Goal: Task Accomplishment & Management: Use online tool/utility

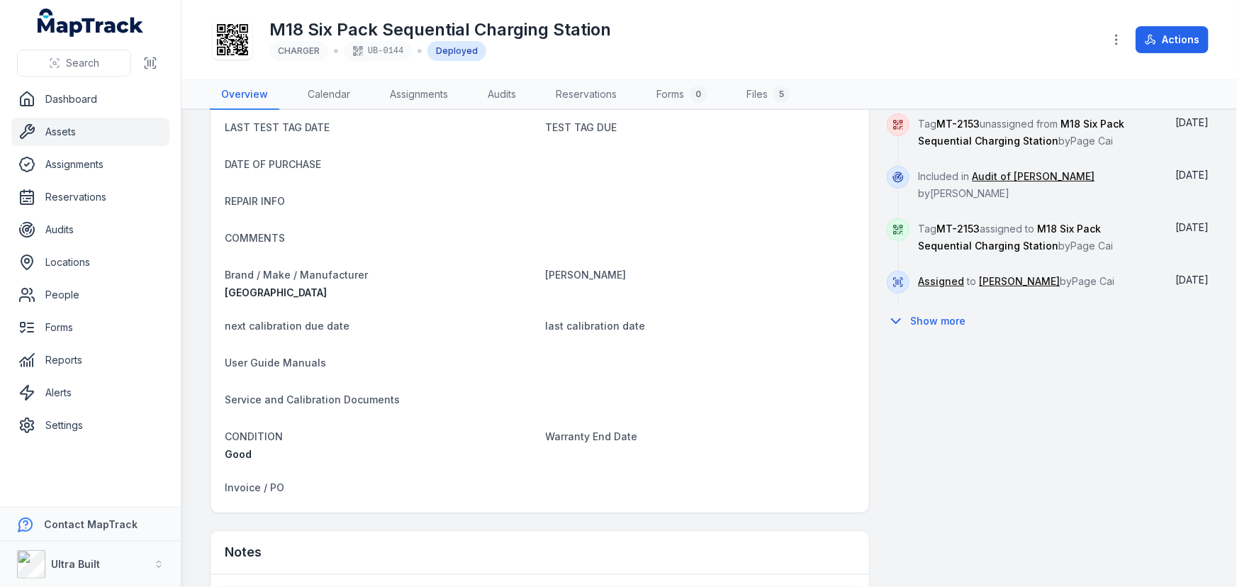
scroll to position [810, 0]
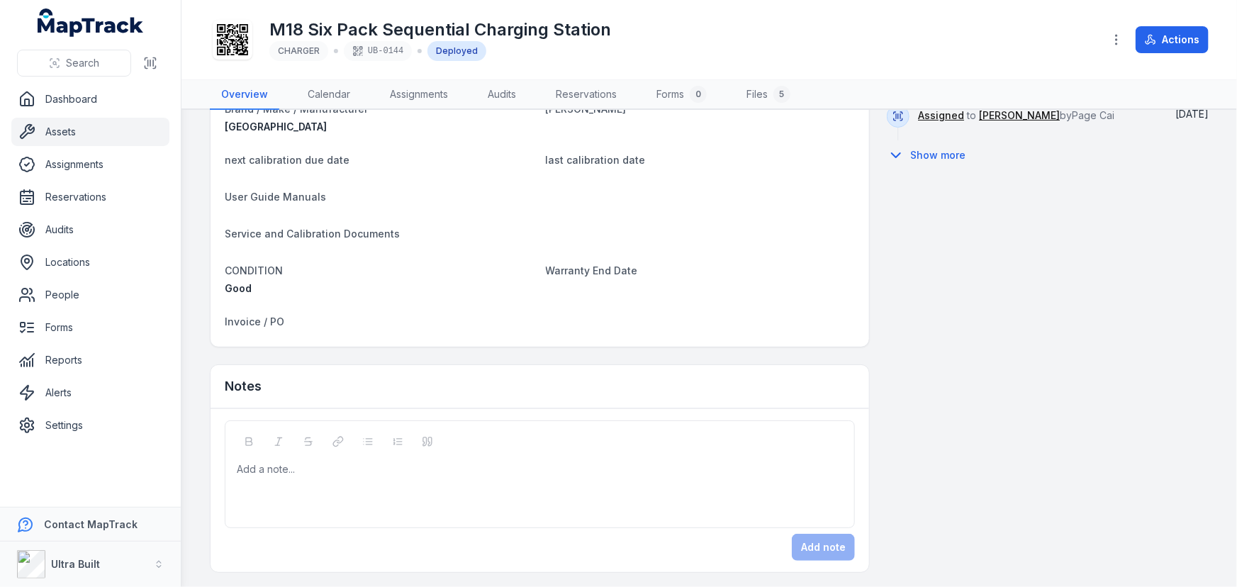
click at [463, 459] on div "Add a note..." at bounding box center [540, 474] width 630 height 108
click at [836, 555] on button "Add note" at bounding box center [823, 547] width 63 height 27
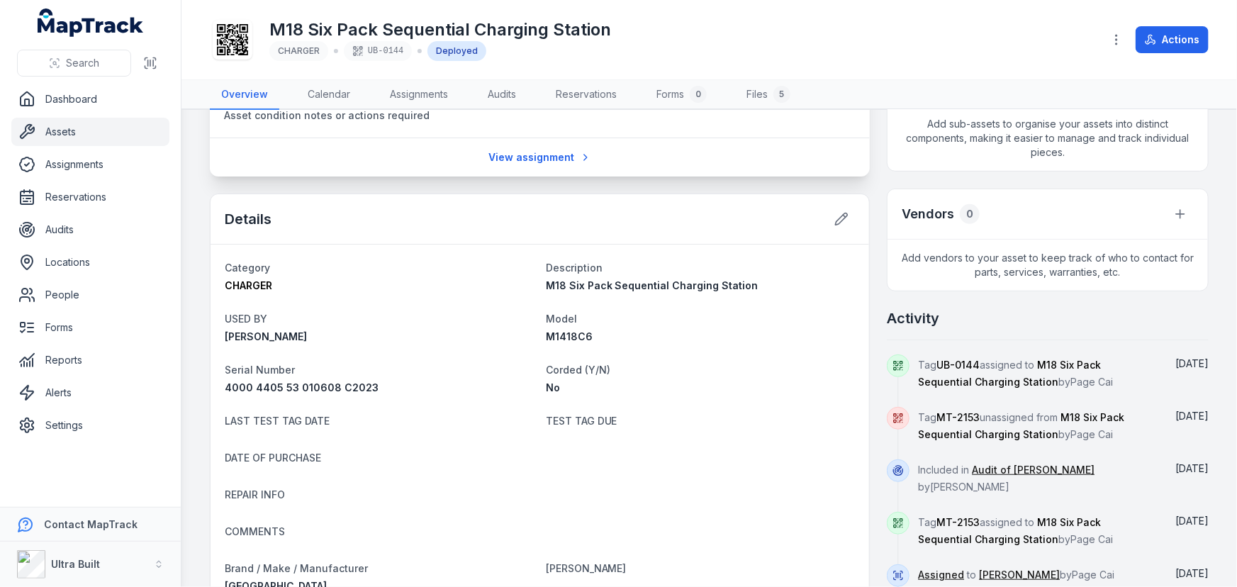
scroll to position [230, 0]
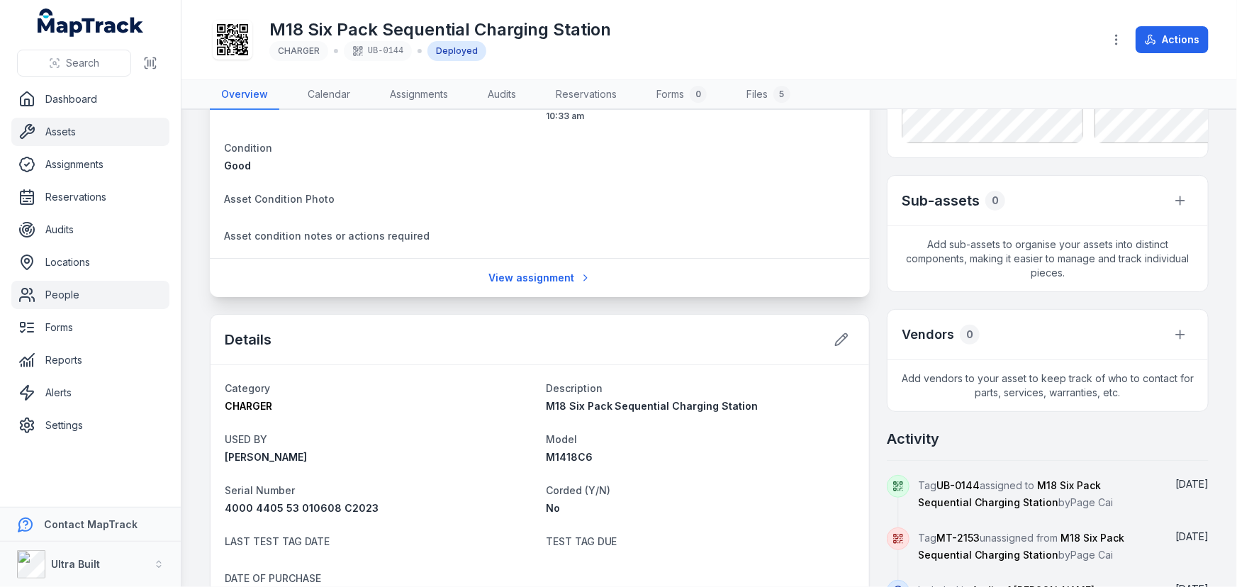
click at [62, 298] on link "People" at bounding box center [90, 295] width 158 height 28
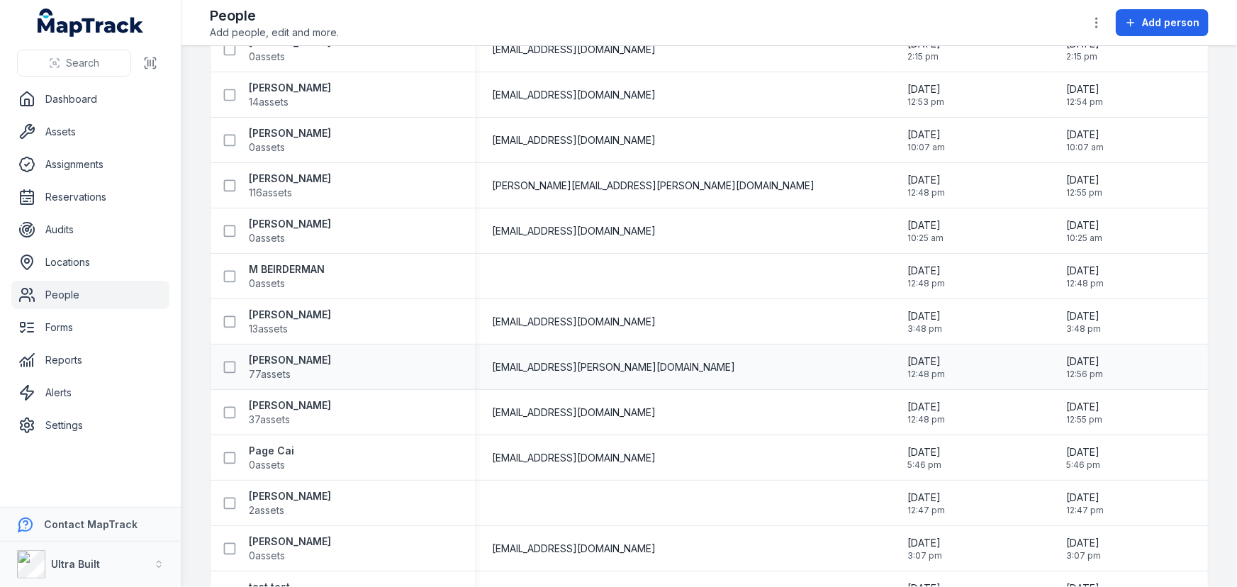
scroll to position [432, 0]
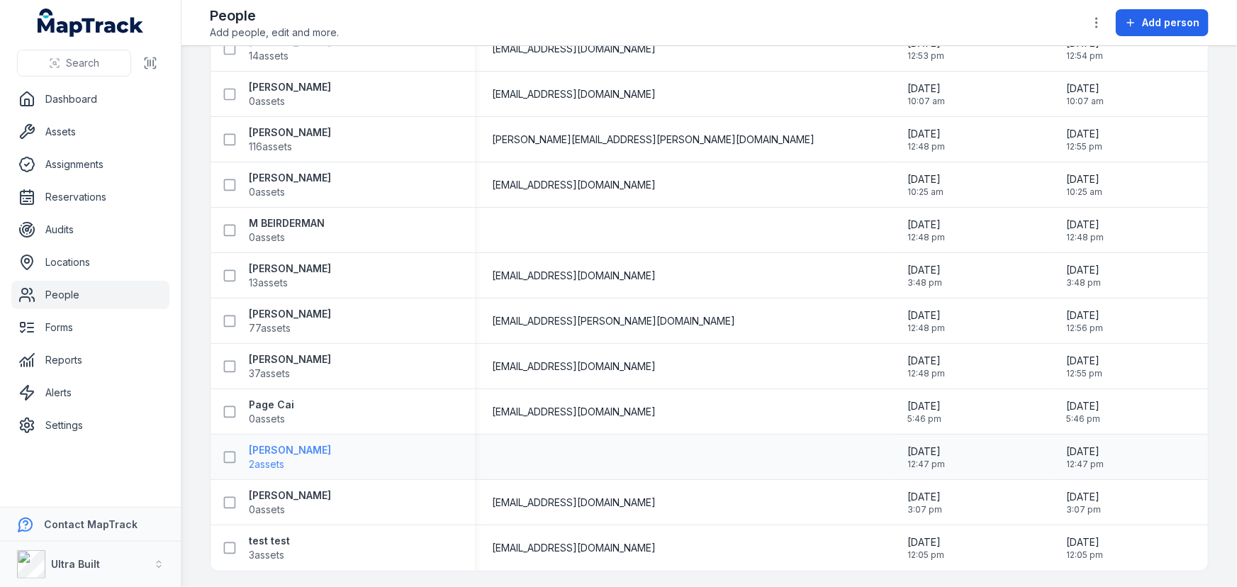
click at [281, 449] on strong "[PERSON_NAME]" at bounding box center [290, 450] width 82 height 14
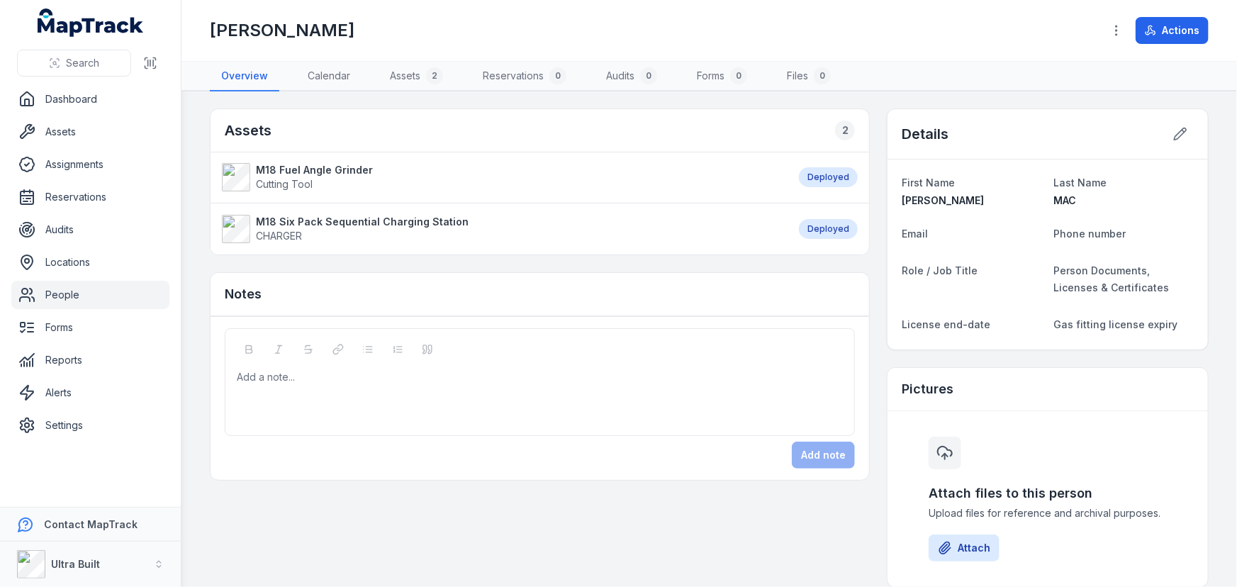
click at [313, 167] on strong "M18 Fuel Angle Grinder" at bounding box center [314, 170] width 117 height 14
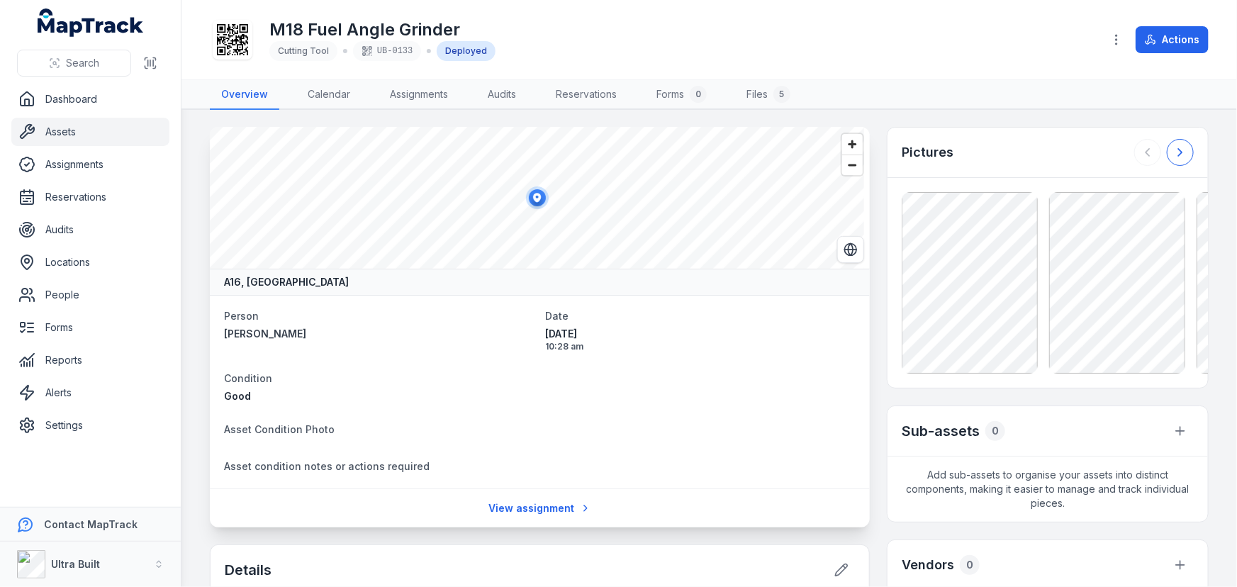
click at [1173, 149] on icon at bounding box center [1180, 152] width 14 height 14
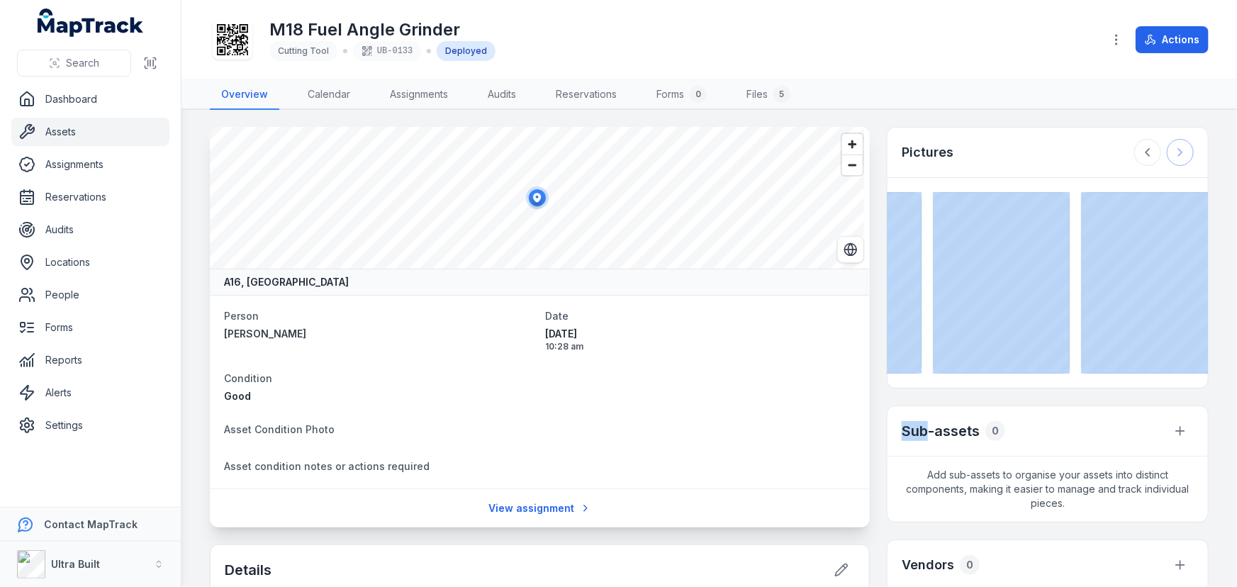
click at [1165, 149] on div at bounding box center [1164, 152] width 60 height 27
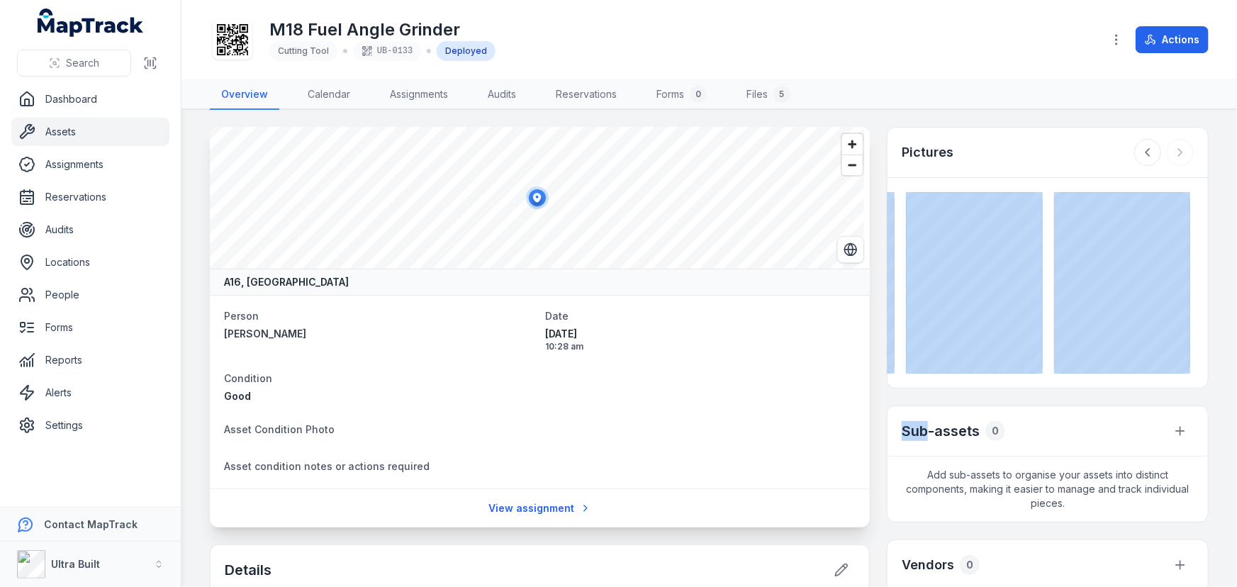
click at [1056, 169] on div "Pictures" at bounding box center [1047, 153] width 320 height 50
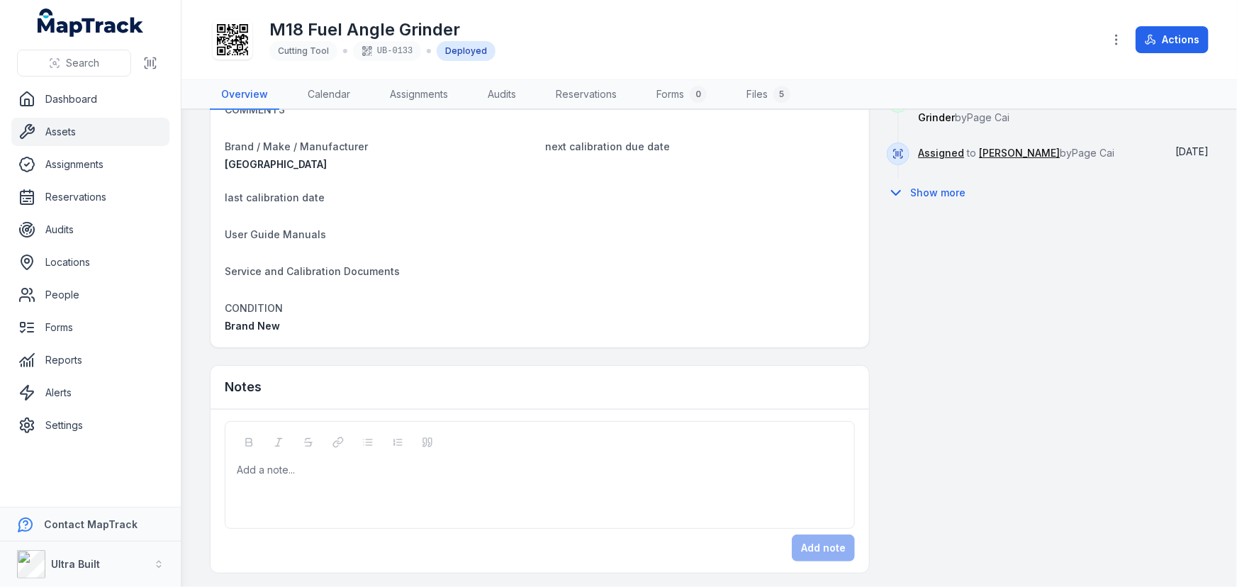
scroll to position [773, 0]
click at [494, 434] on div "Add a note..." at bounding box center [540, 474] width 630 height 108
click at [494, 470] on div at bounding box center [539, 469] width 605 height 14
click at [298, 468] on span "**********" at bounding box center [314, 469] width 154 height 10
click at [835, 539] on button "Add note" at bounding box center [823, 547] width 63 height 27
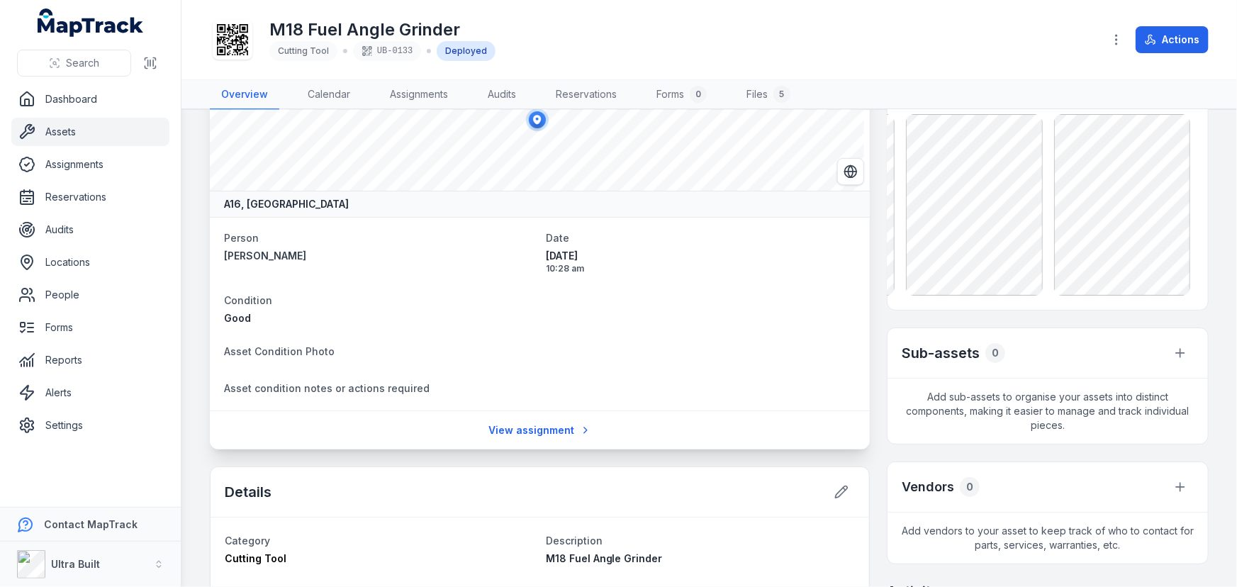
scroll to position [0, 0]
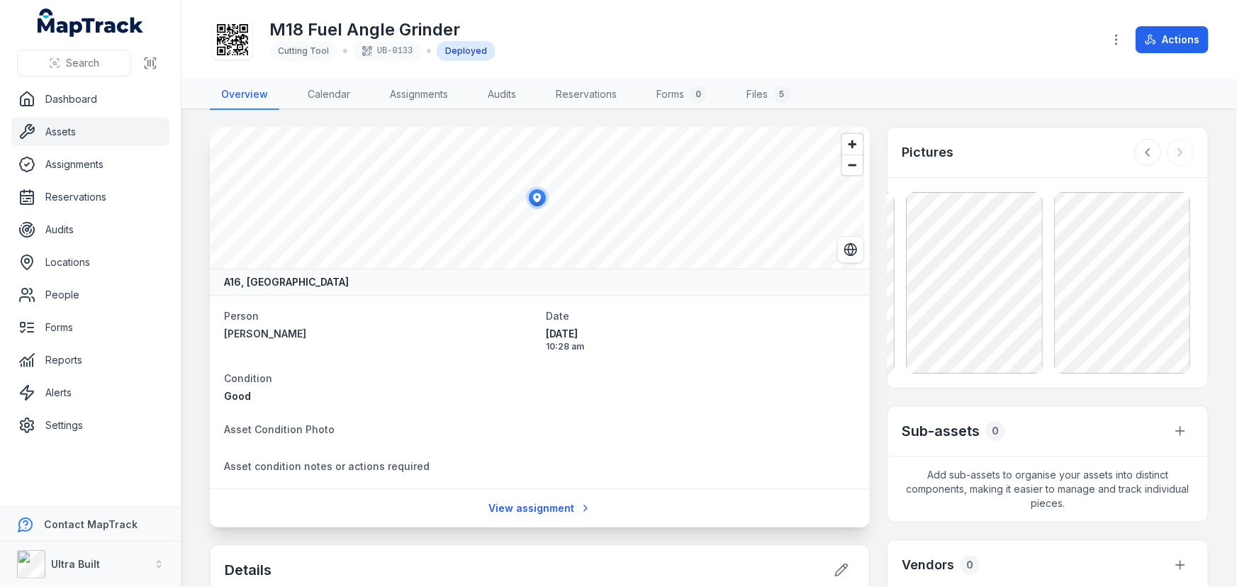
click at [69, 128] on link "Assets" at bounding box center [90, 132] width 158 height 28
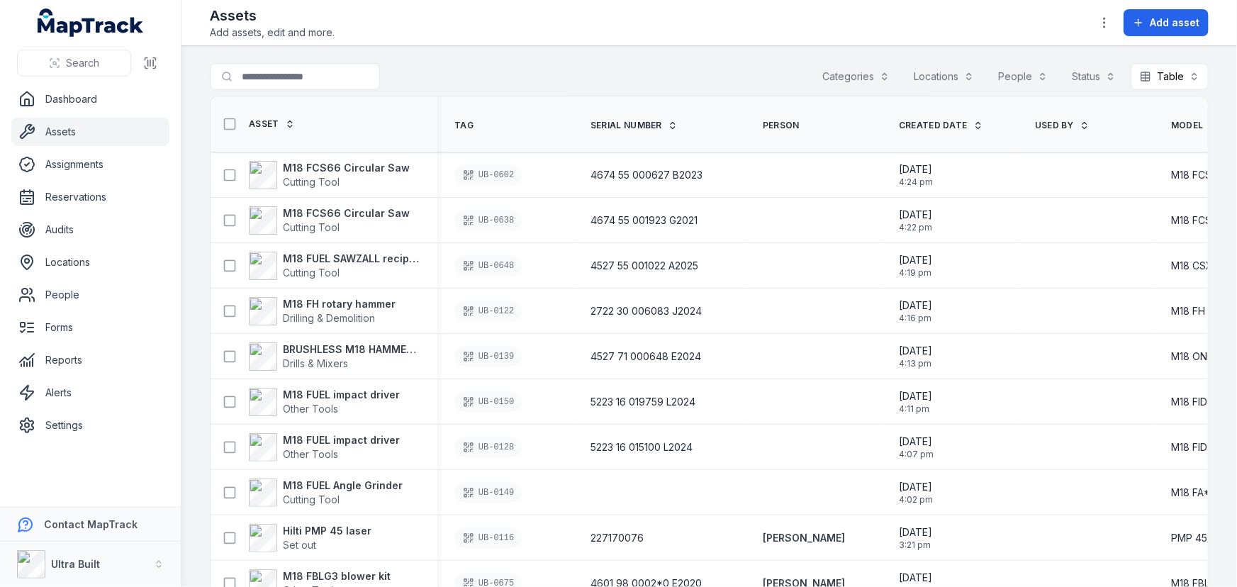
click at [751, 71] on div "Search for assets Categories Locations People Status Table *****" at bounding box center [709, 79] width 999 height 33
click at [308, 84] on input "Search for assets" at bounding box center [323, 76] width 227 height 27
type input "****"
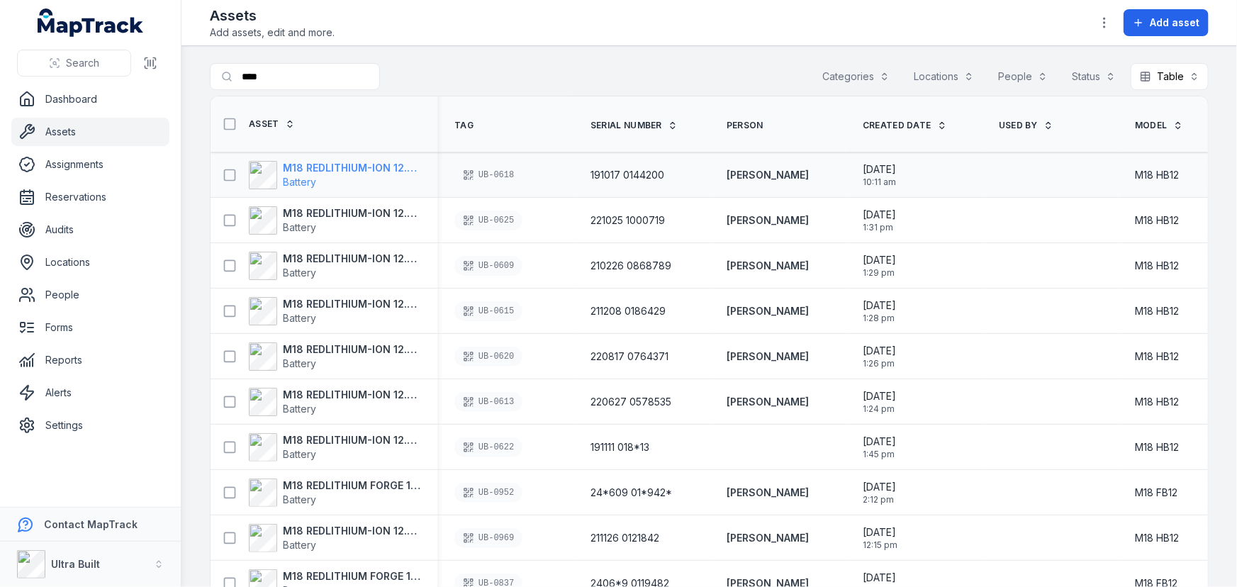
click at [372, 164] on strong "M18 REDLITHIUM-ION 12.0 Ah battery" at bounding box center [352, 168] width 138 height 14
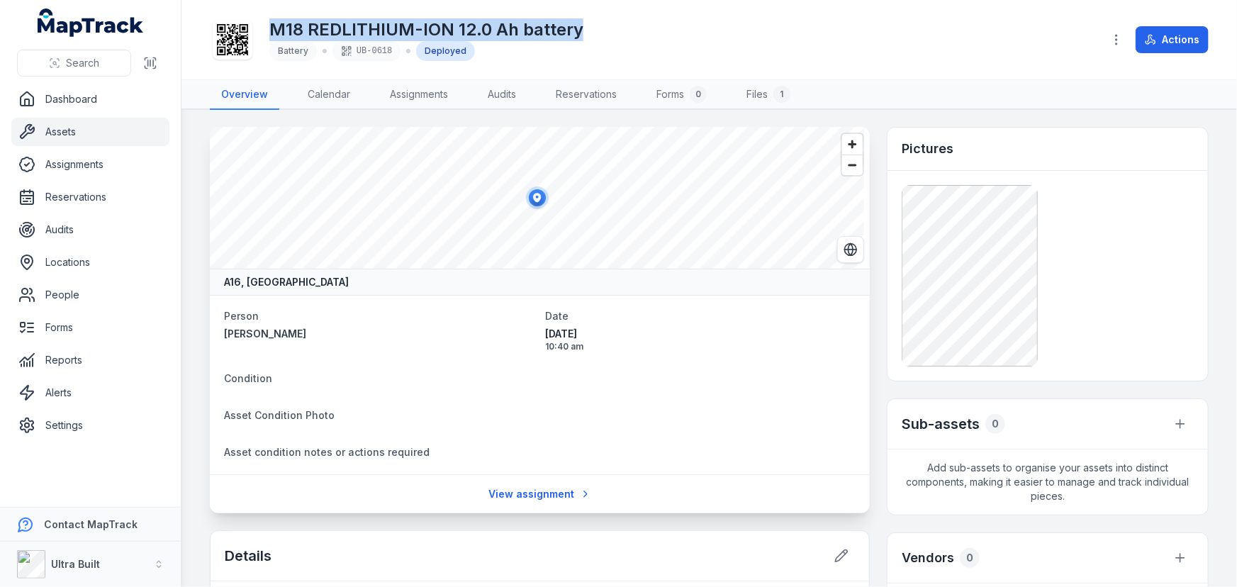
drag, startPoint x: 594, startPoint y: 23, endPoint x: 271, endPoint y: 18, distance: 322.5
click at [271, 18] on div "M18 REDLITHIUM-ION 12.0 Ah battery Battery UB-0618 Deployed" at bounding box center [651, 39] width 882 height 45
copy h1 "M18 REDLITHIUM-ION 12.0 Ah battery"
click at [64, 133] on link "Assets" at bounding box center [90, 132] width 158 height 28
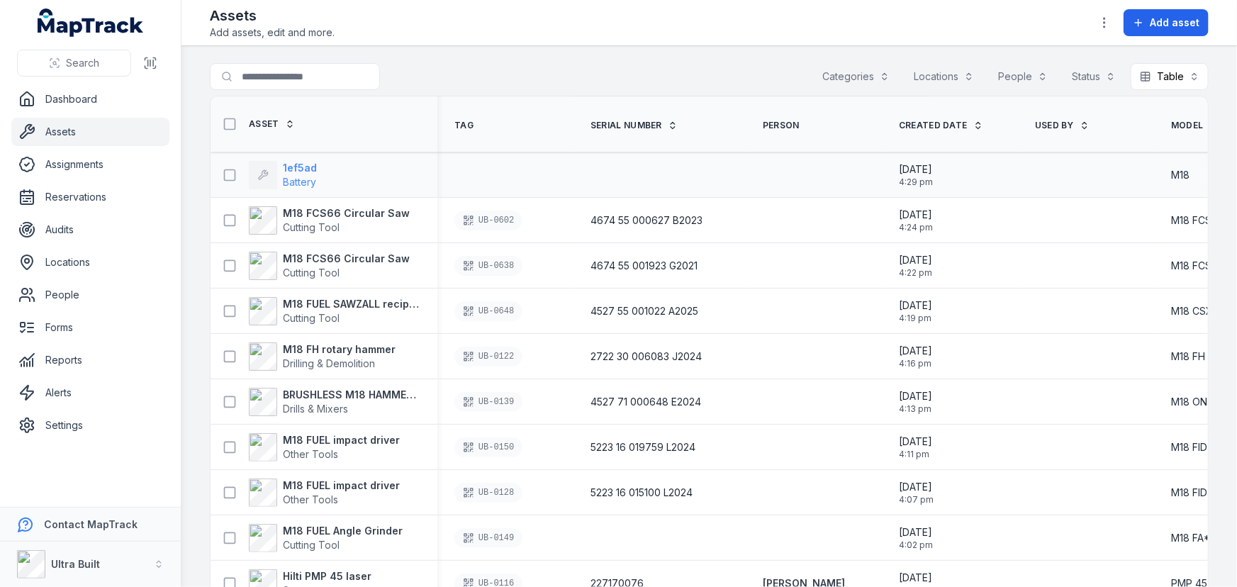
click at [304, 165] on strong "1ef5ad" at bounding box center [300, 168] width 34 height 14
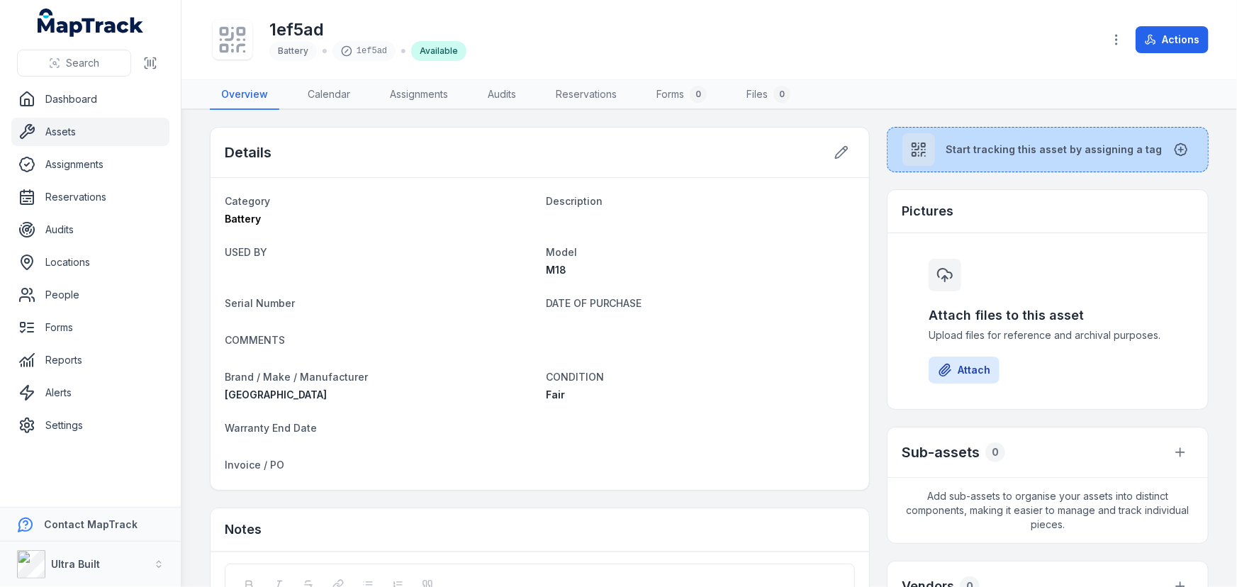
click at [952, 145] on span "Start tracking this asset by assigning a tag" at bounding box center [1054, 149] width 216 height 14
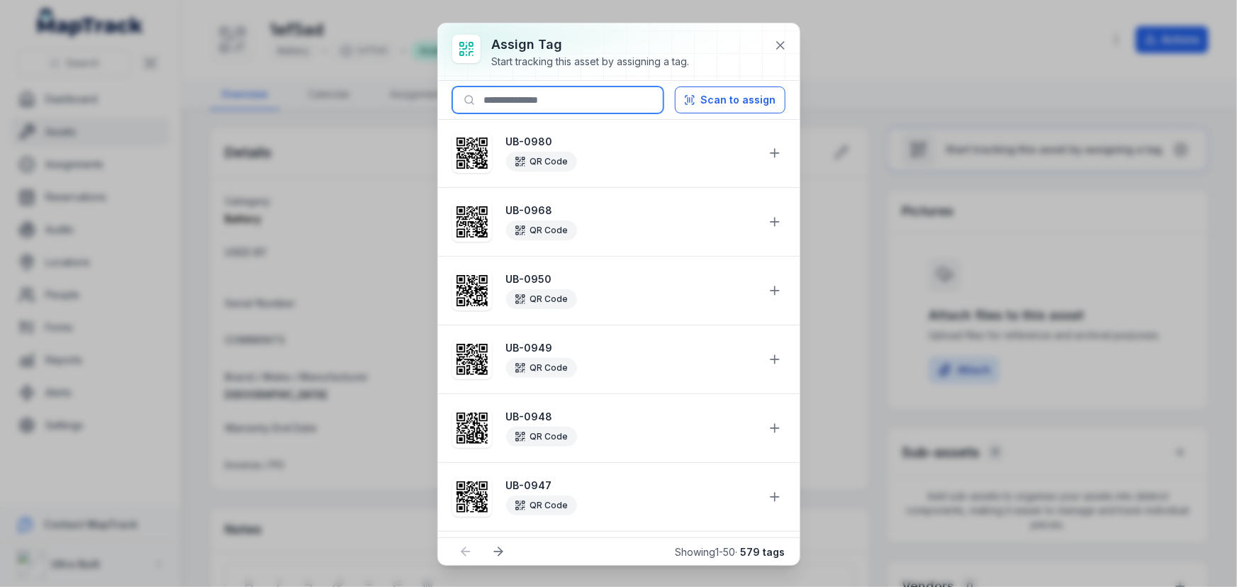
click at [565, 111] on input at bounding box center [557, 99] width 211 height 27
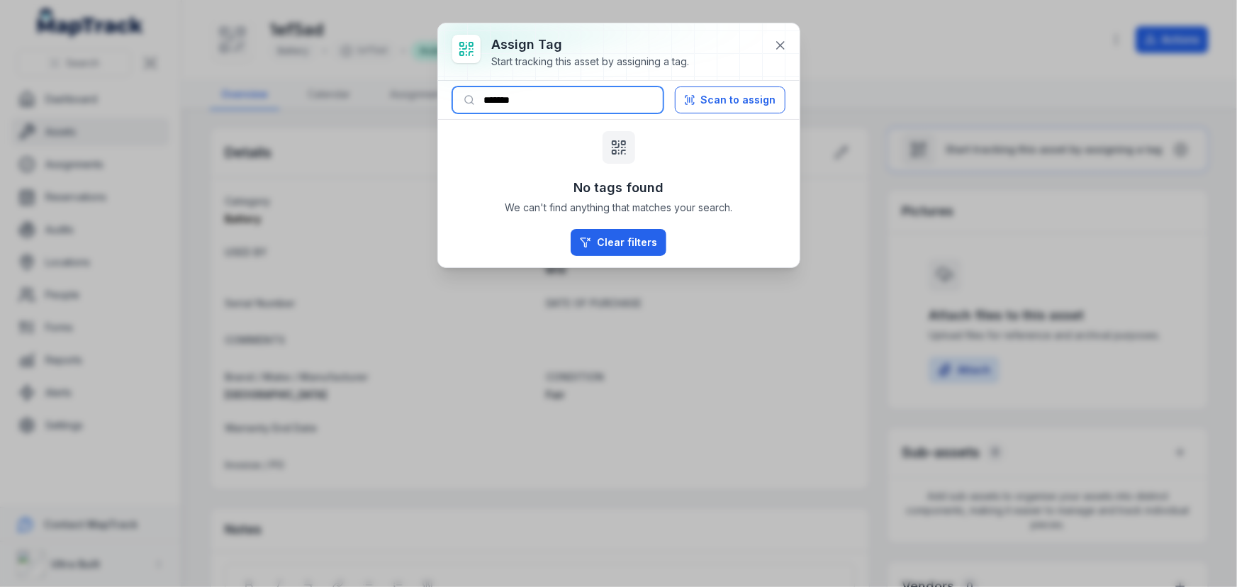
drag, startPoint x: 508, startPoint y: 99, endPoint x: 549, endPoint y: 99, distance: 41.8
click at [560, 99] on input "*******" at bounding box center [557, 99] width 211 height 27
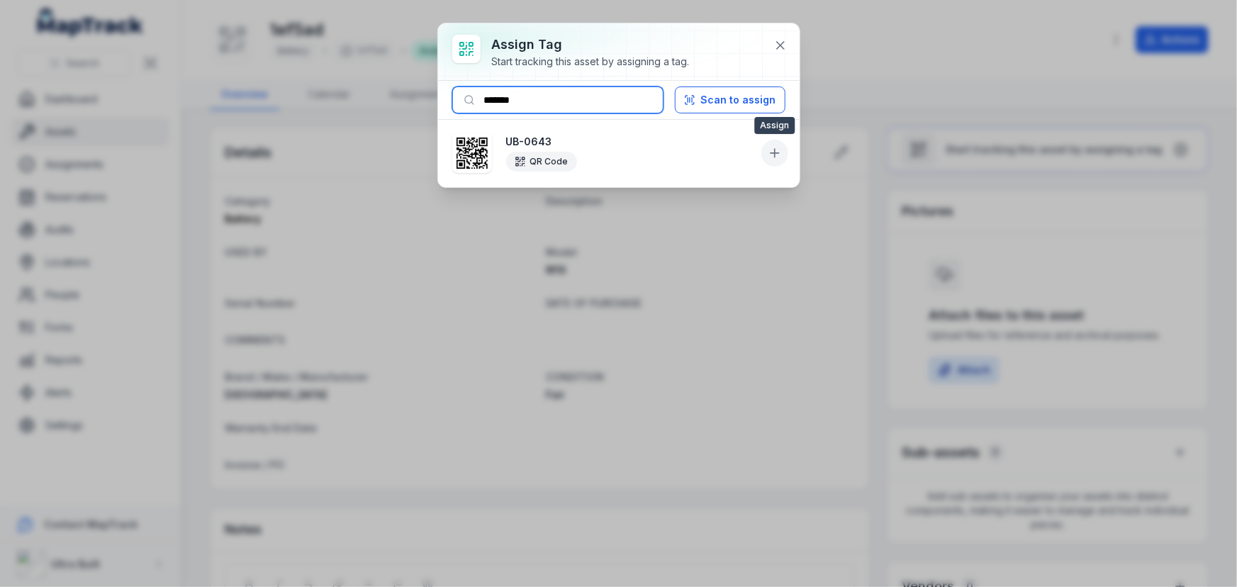
type input "*******"
click at [774, 159] on icon at bounding box center [775, 153] width 14 height 14
